Goal: Information Seeking & Learning: Learn about a topic

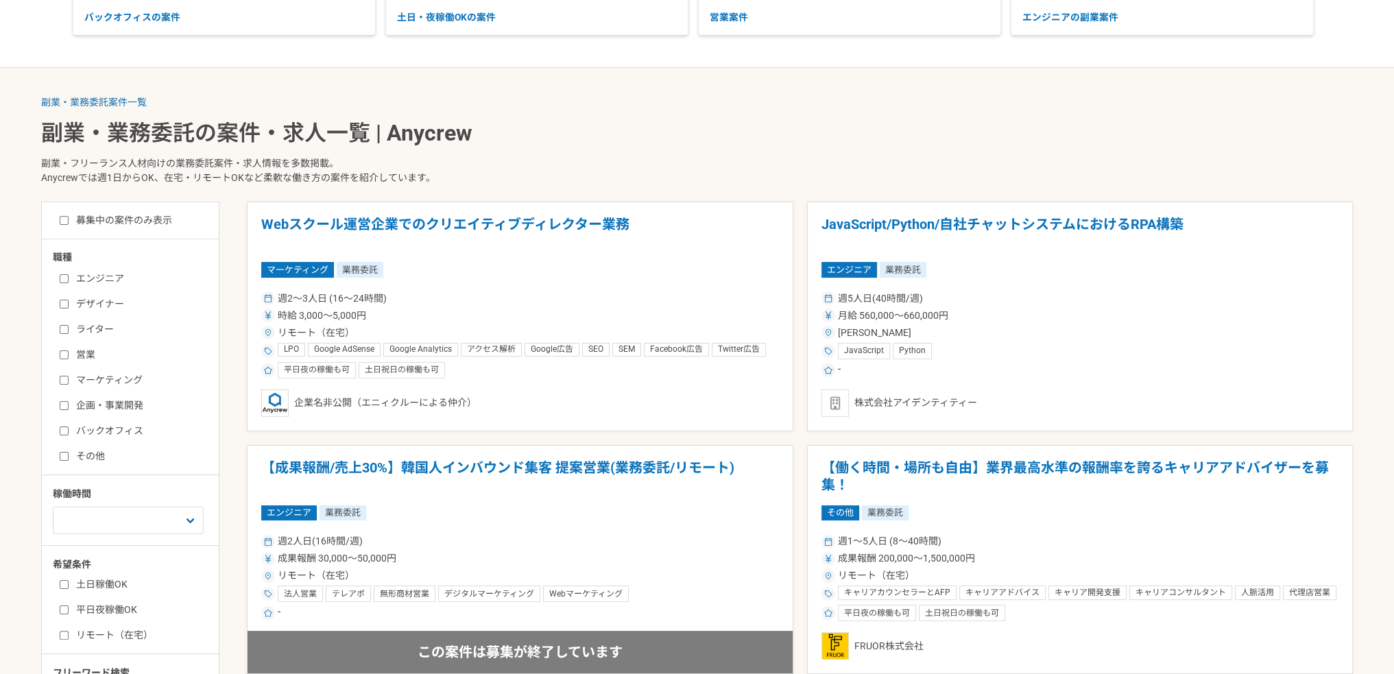
scroll to position [274, 0]
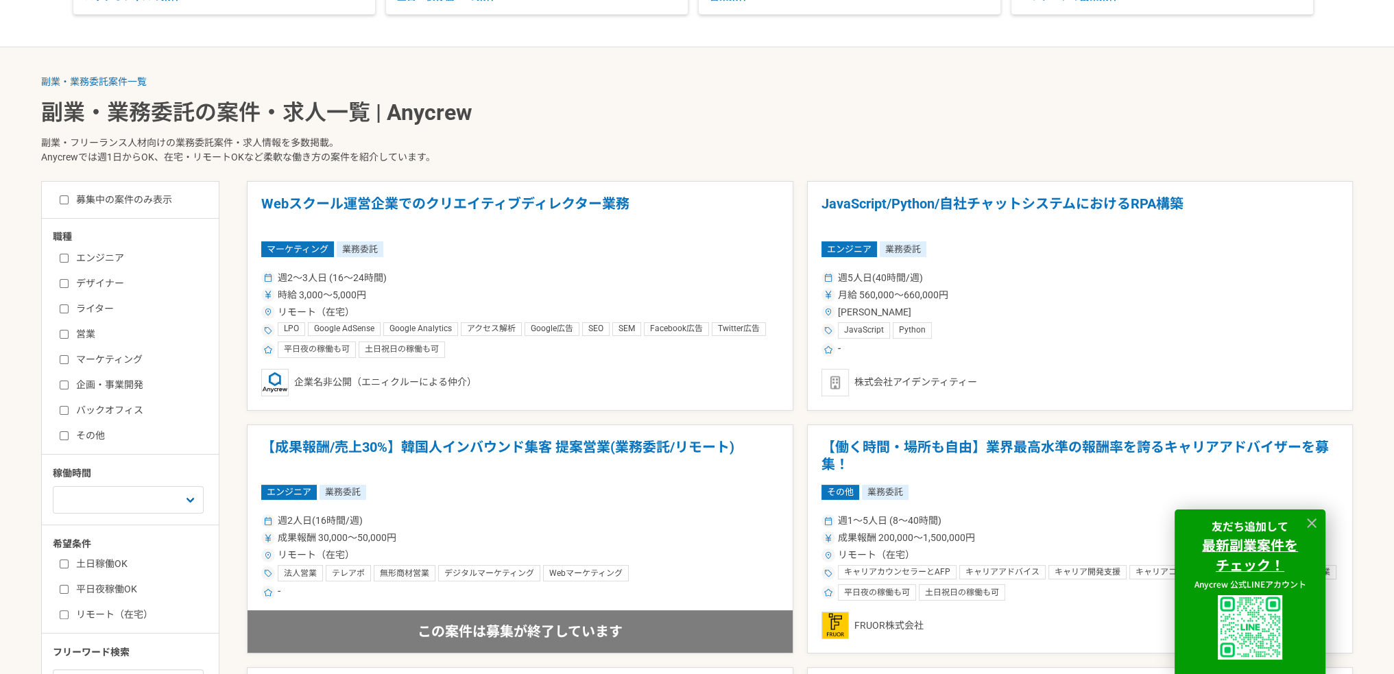
click at [60, 565] on input "土日稼働OK" at bounding box center [64, 563] width 9 height 9
checkbox input "true"
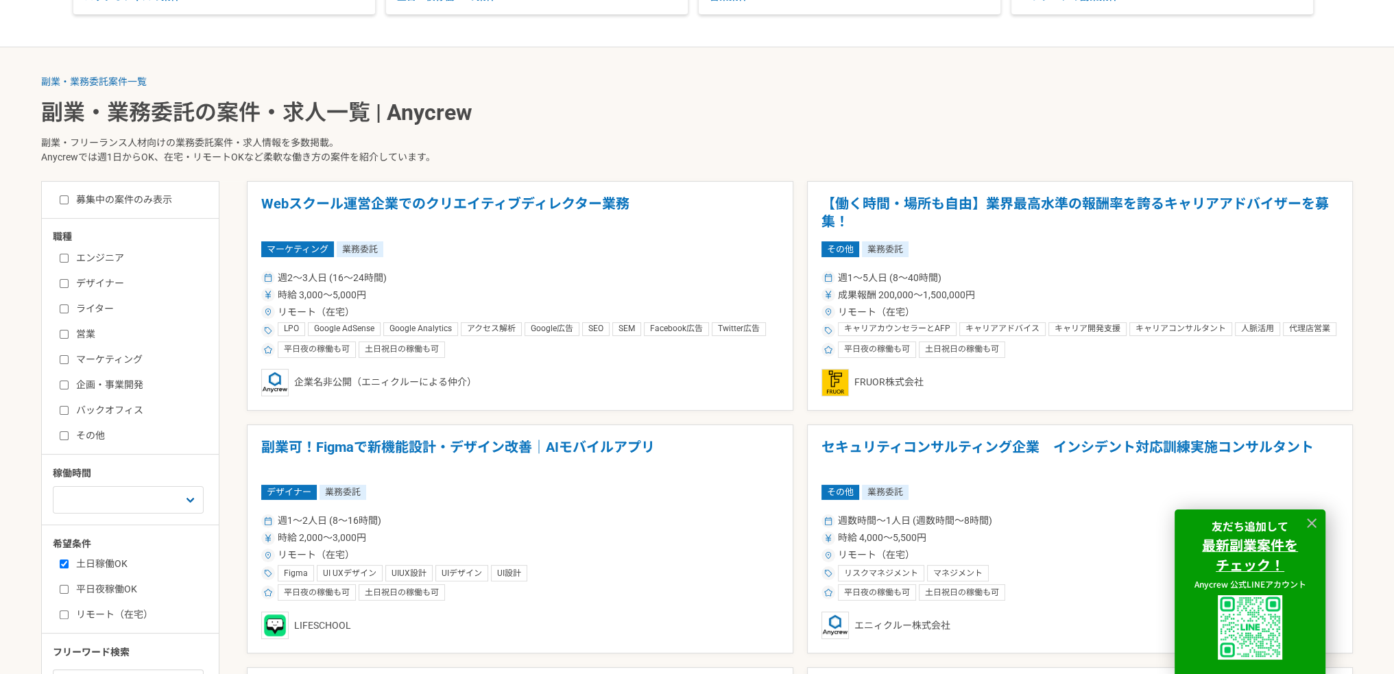
click at [63, 585] on input "平日夜稼働OK" at bounding box center [64, 589] width 9 height 9
checkbox input "true"
click at [65, 612] on input "リモート（在宅）" at bounding box center [64, 614] width 9 height 9
checkbox input "true"
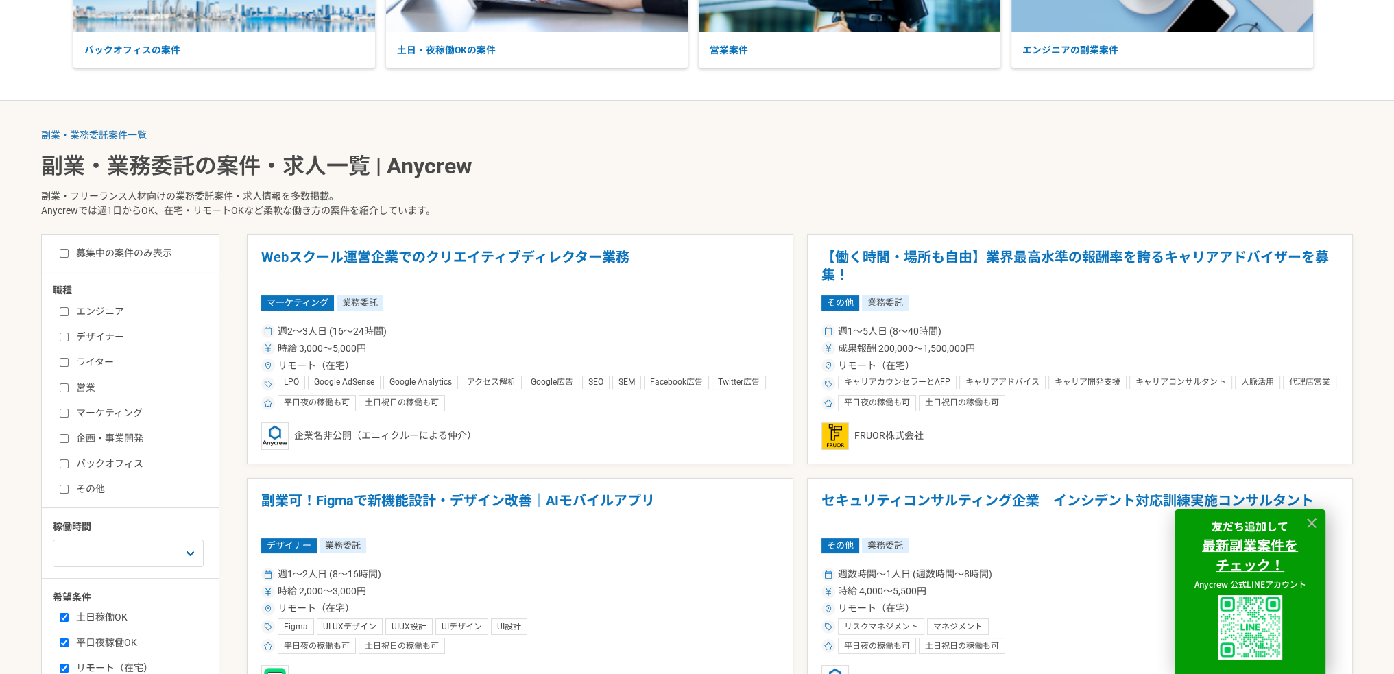
scroll to position [206, 0]
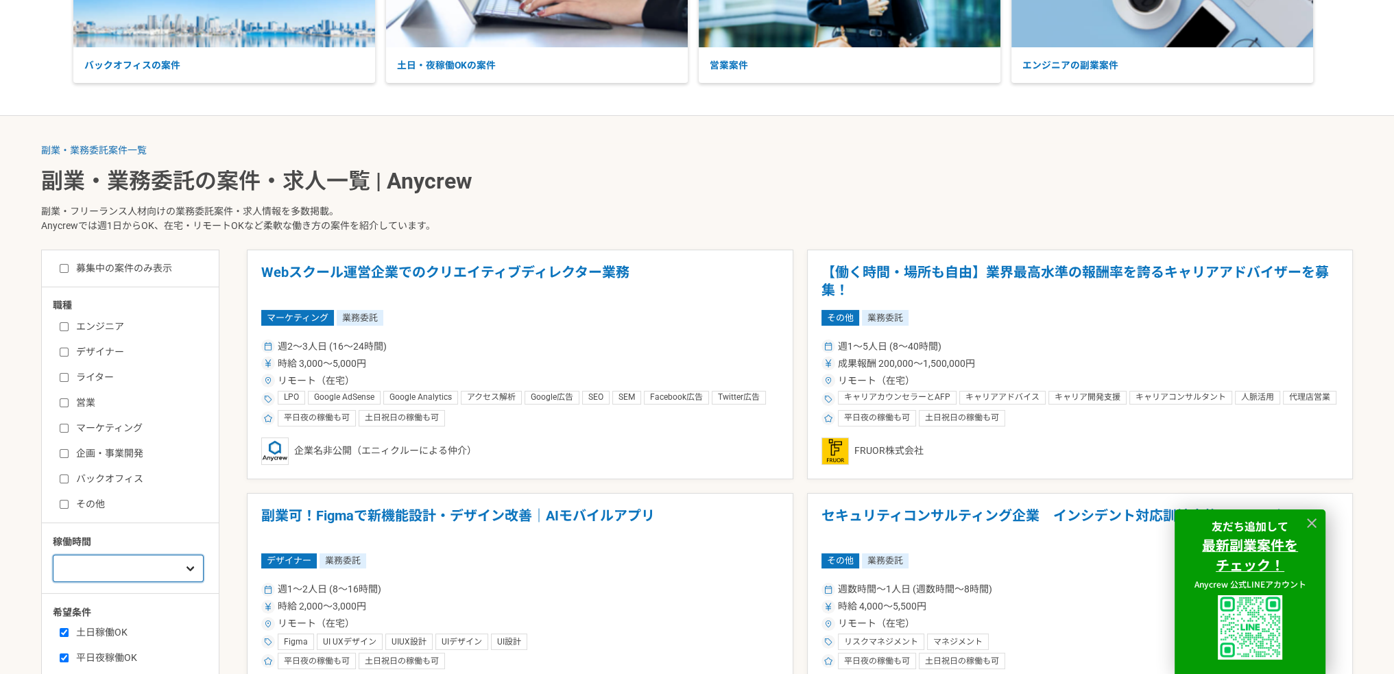
click at [112, 572] on select "週1人日（8時間）以下 週2人日（16時間）以下 週3人日（24時間）以下 週4人日（32時間）以下 週5人日（40時間）以下" at bounding box center [128, 568] width 151 height 27
select select "1"
click at [53, 555] on select "週1人日（8時間）以下 週2人日（16時間）以下 週3人日（24時間）以下 週4人日（32時間）以下 週5人日（40時間）以下" at bounding box center [128, 568] width 151 height 27
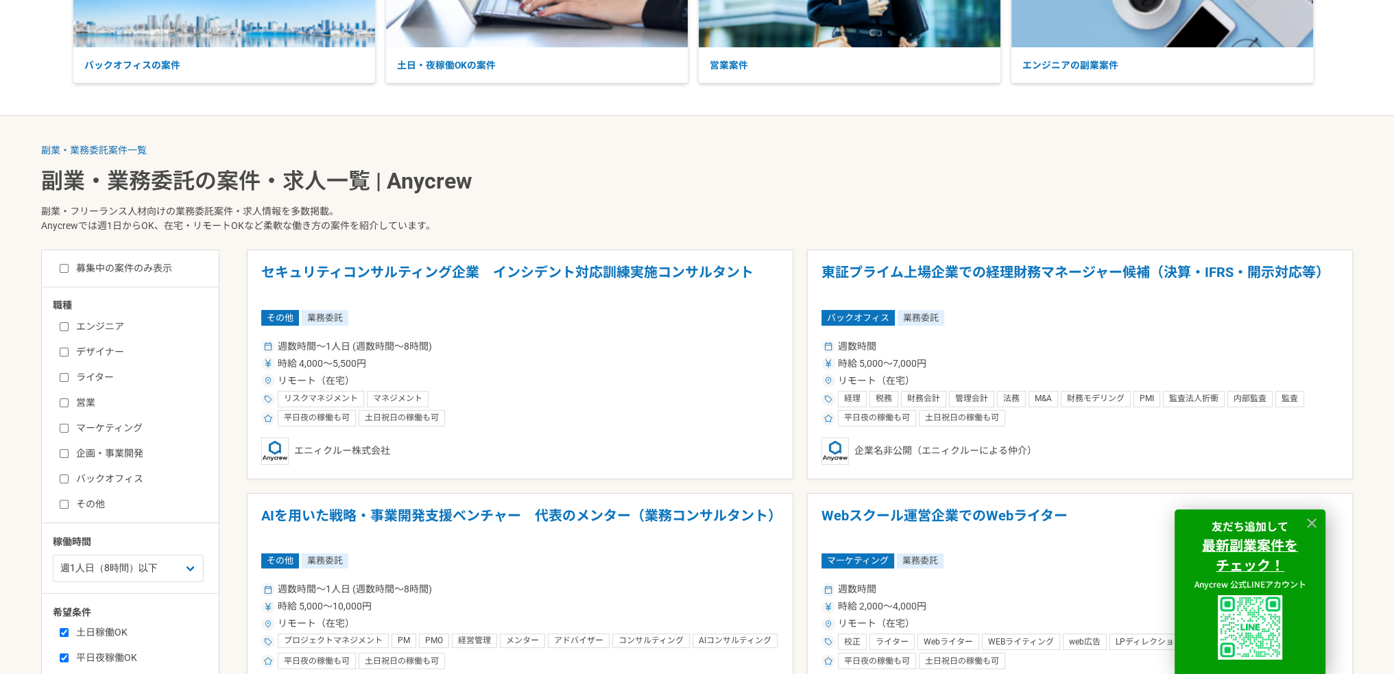
click at [73, 326] on label "エンジニア" at bounding box center [139, 326] width 158 height 14
click at [69, 326] on input "エンジニア" at bounding box center [64, 326] width 9 height 9
checkbox input "true"
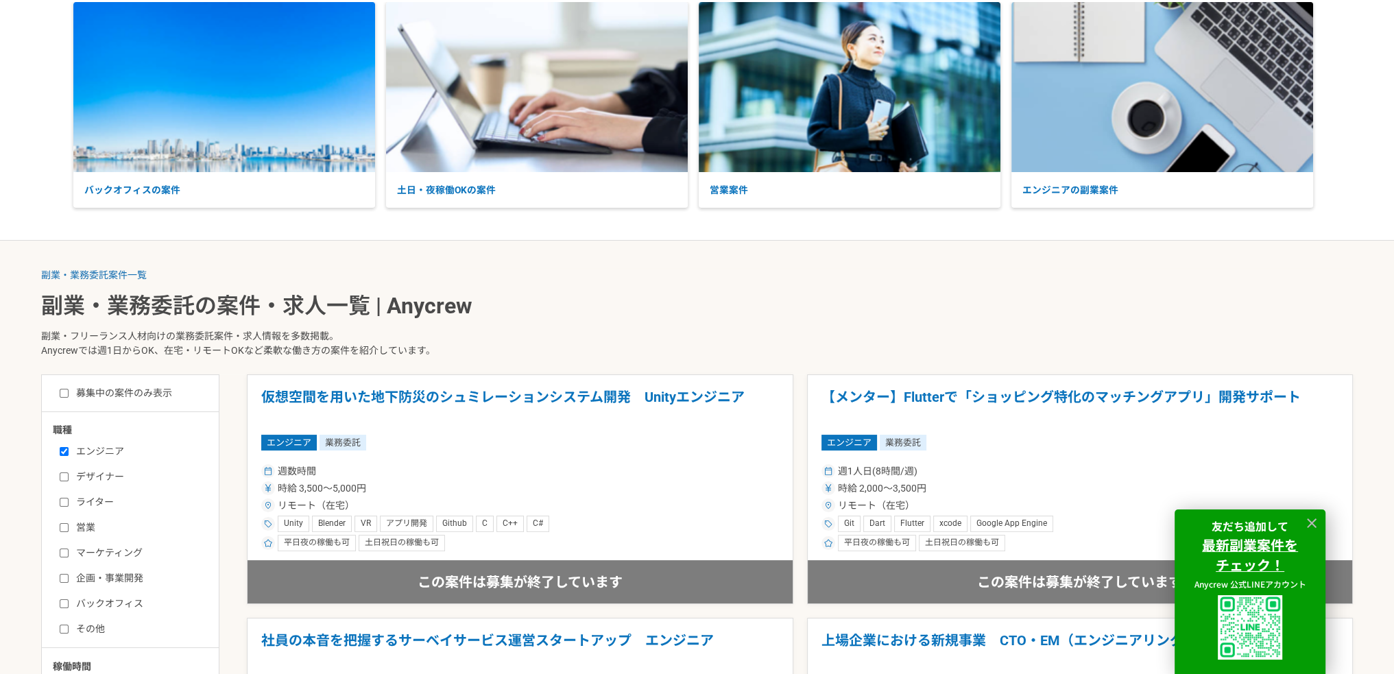
scroll to position [424, 0]
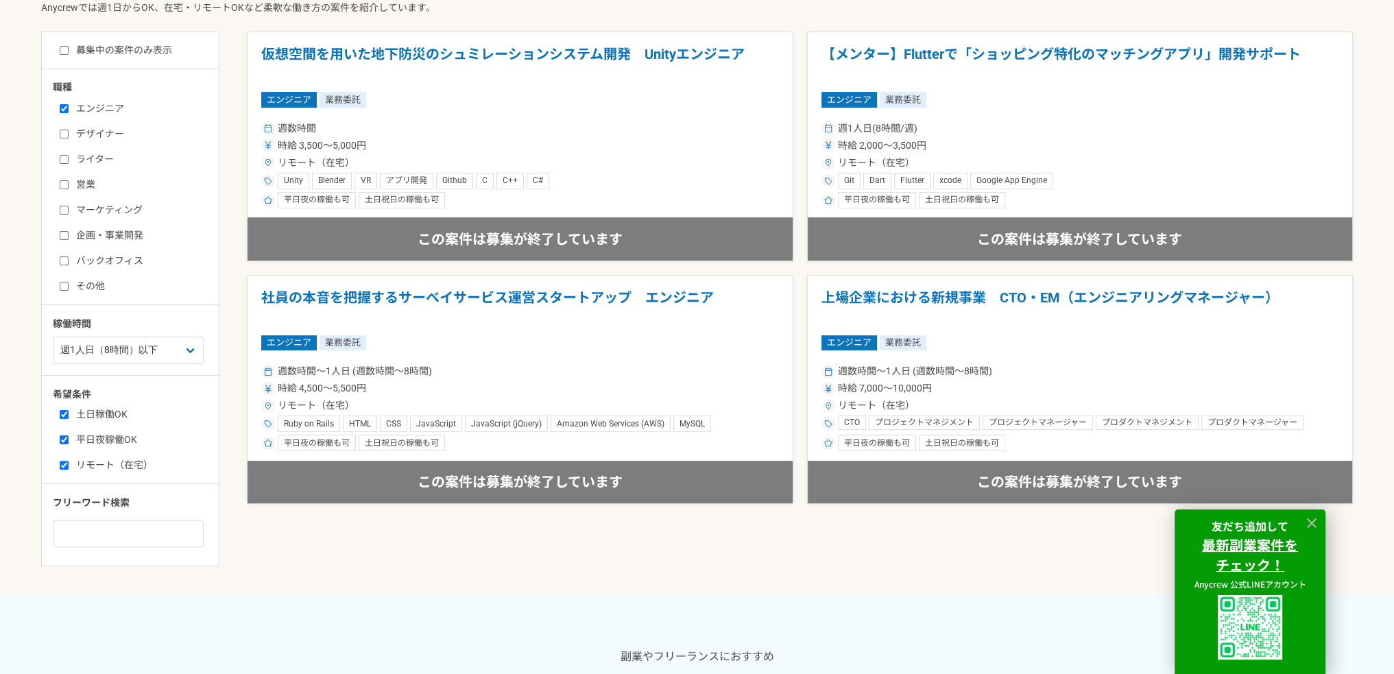
click at [65, 437] on input "平日夜稼働OK" at bounding box center [64, 439] width 9 height 9
checkbox input "false"
click at [64, 415] on input "土日稼働OK" at bounding box center [64, 414] width 9 height 9
checkbox input "false"
click at [69, 458] on label "リモート（在宅）" at bounding box center [139, 465] width 158 height 14
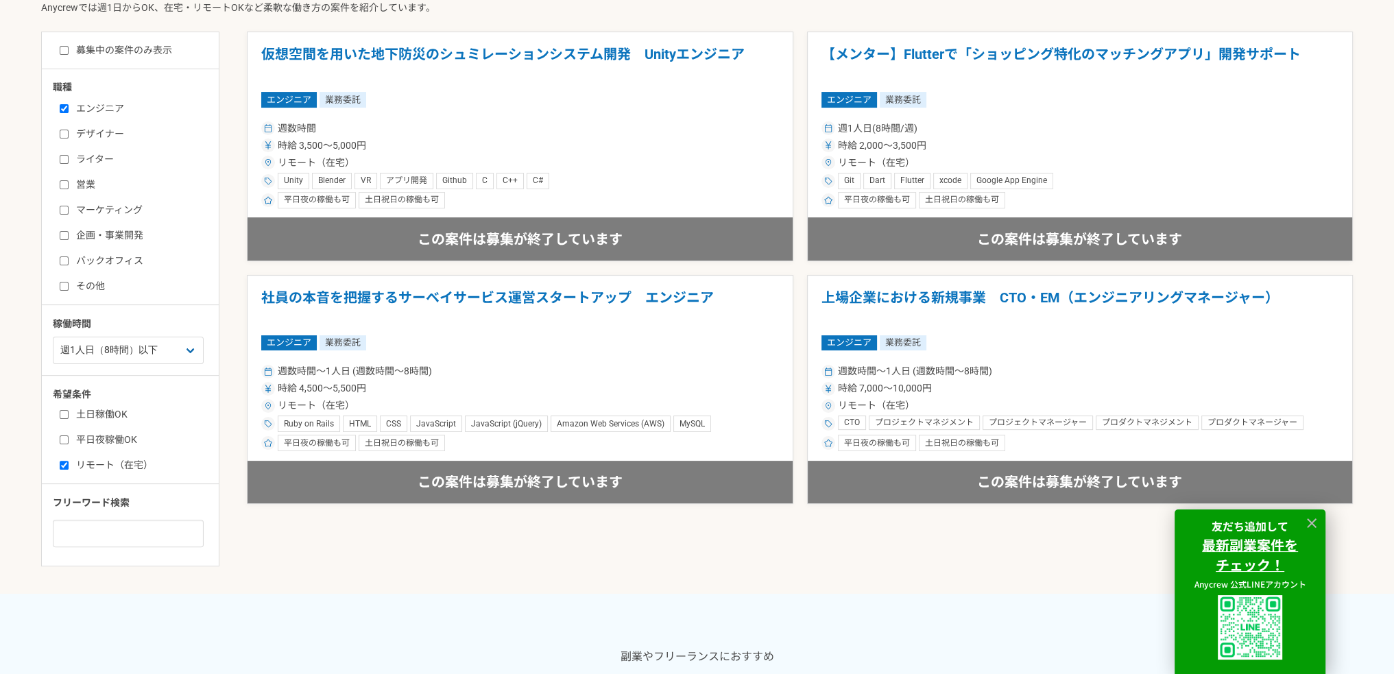
click at [69, 461] on input "リモート（在宅）" at bounding box center [64, 465] width 9 height 9
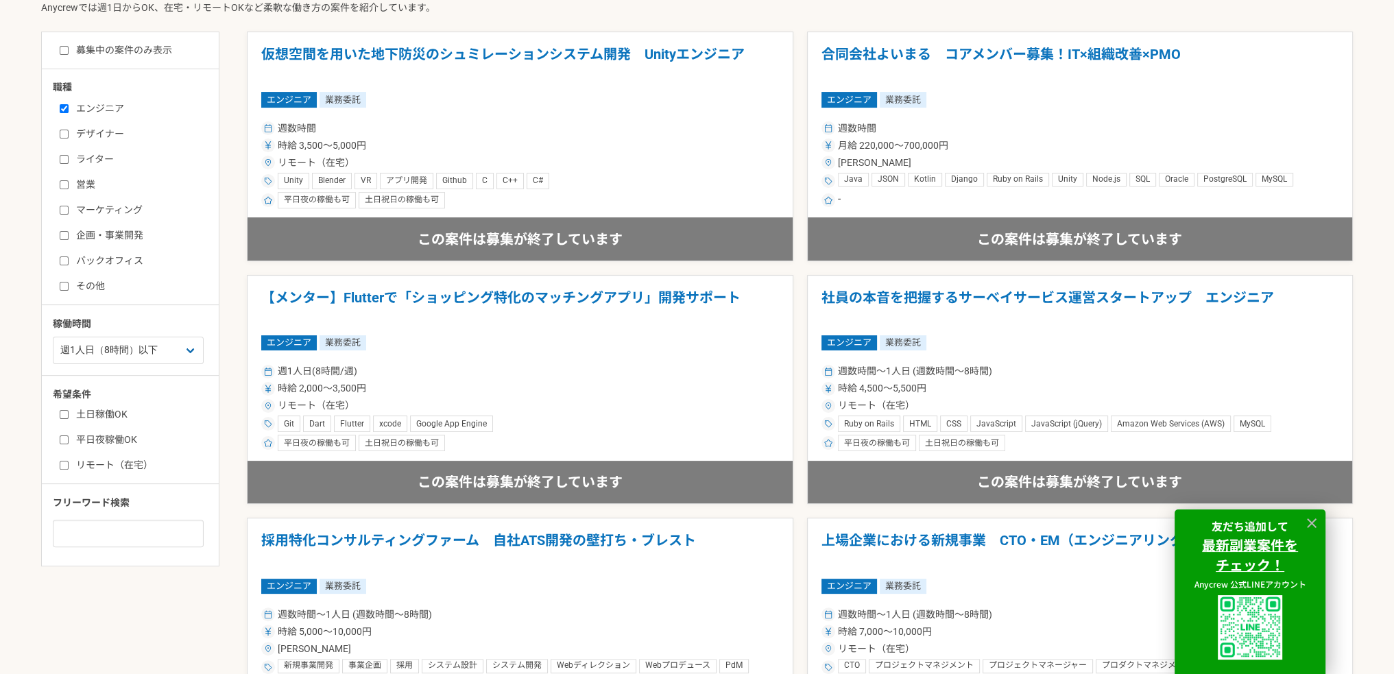
click at [63, 464] on input "リモート（在宅）" at bounding box center [64, 465] width 9 height 9
checkbox input "true"
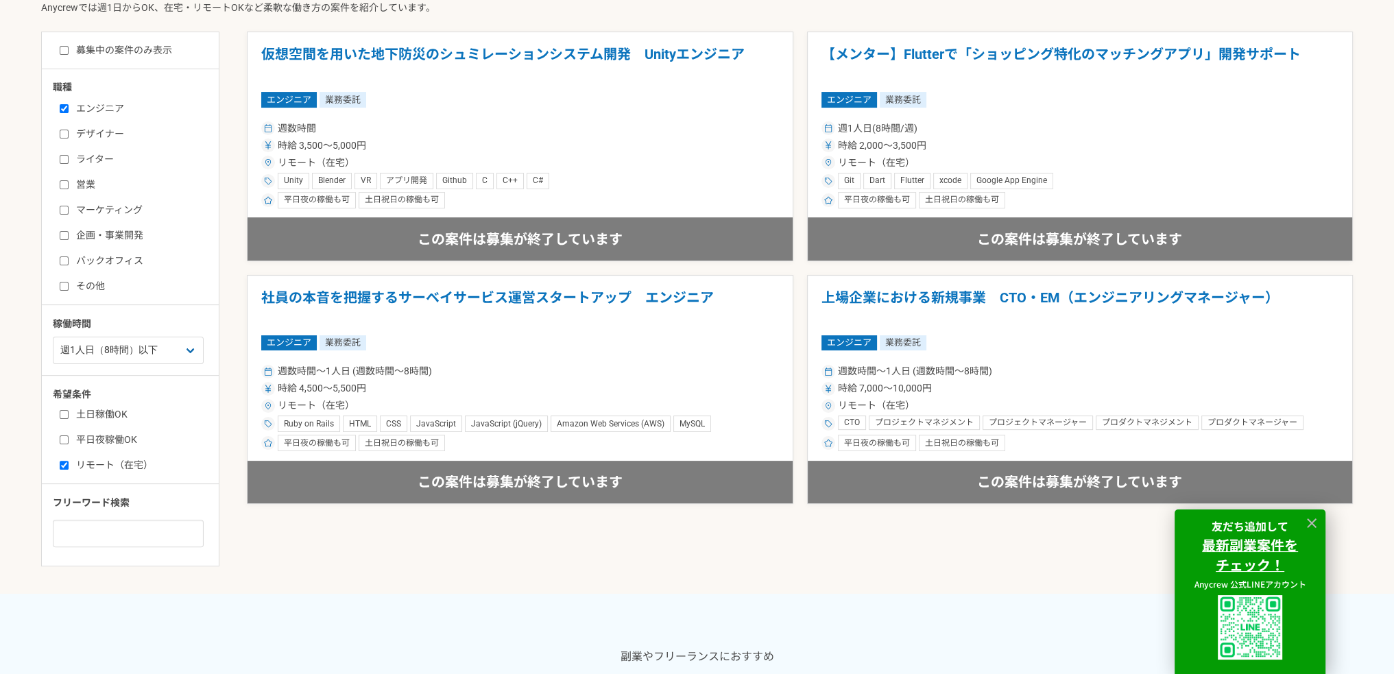
click at [16, 466] on main "副業・業務委託案件一覧 副業・業務委託の案件・求人一覧 | Anycrew 副業・フリーランス人材向けの業務委託案件・求人情報を多数掲載。 Anycrewでは…" at bounding box center [697, 246] width 1394 height 696
click at [141, 348] on select "週1人日（8時間）以下 週2人日（16時間）以下 週3人日（24時間）以下 週4人日（32時間）以下 週5人日（40時間）以下" at bounding box center [128, 350] width 151 height 27
select select "2"
click at [53, 337] on select "週1人日（8時間）以下 週2人日（16時間）以下 週3人日（24時間）以下 週4人日（32時間）以下 週5人日（40時間）以下" at bounding box center [128, 350] width 151 height 27
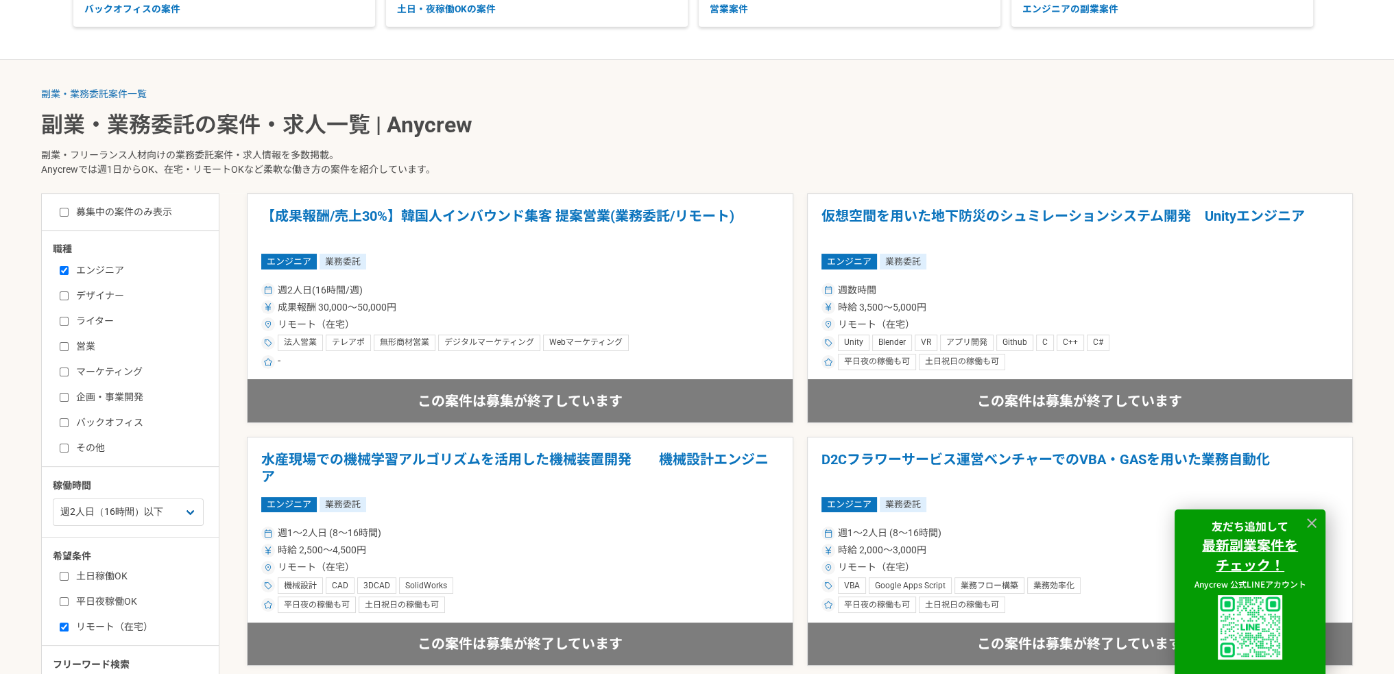
scroll to position [165, 0]
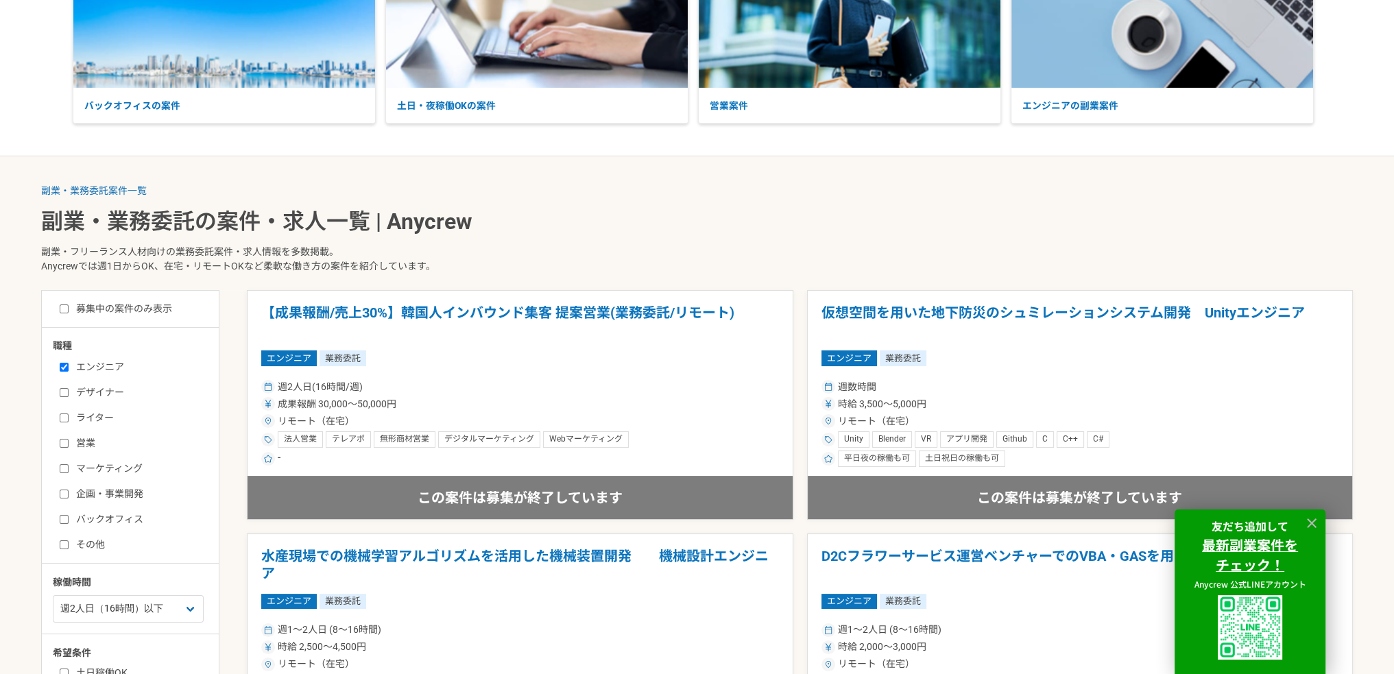
drag, startPoint x: 0, startPoint y: 243, endPoint x: 3, endPoint y: 234, distance: 10.0
